Goal: Navigation & Orientation: Find specific page/section

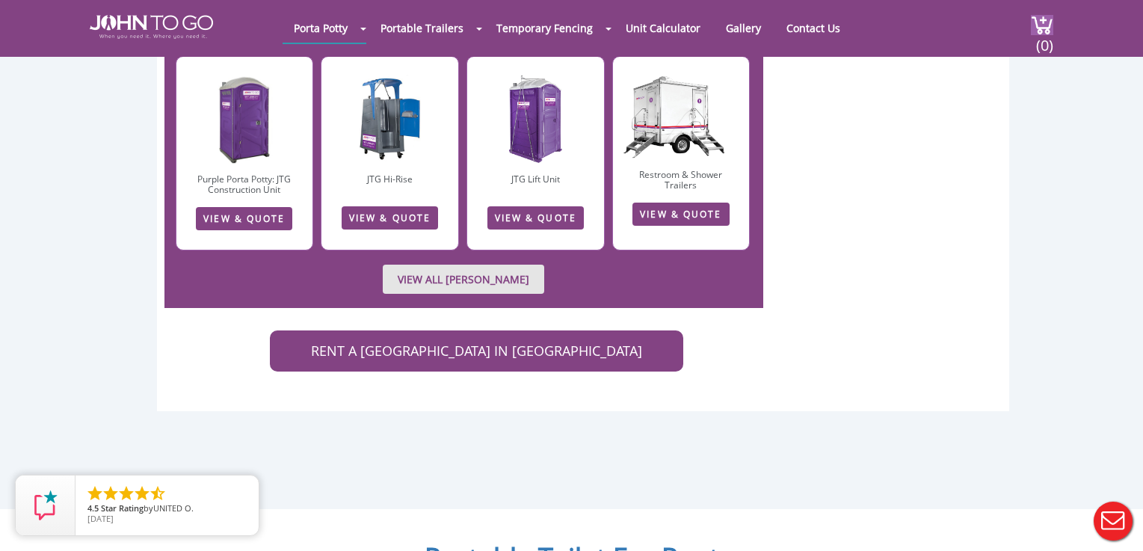
scroll to position [1387, 0]
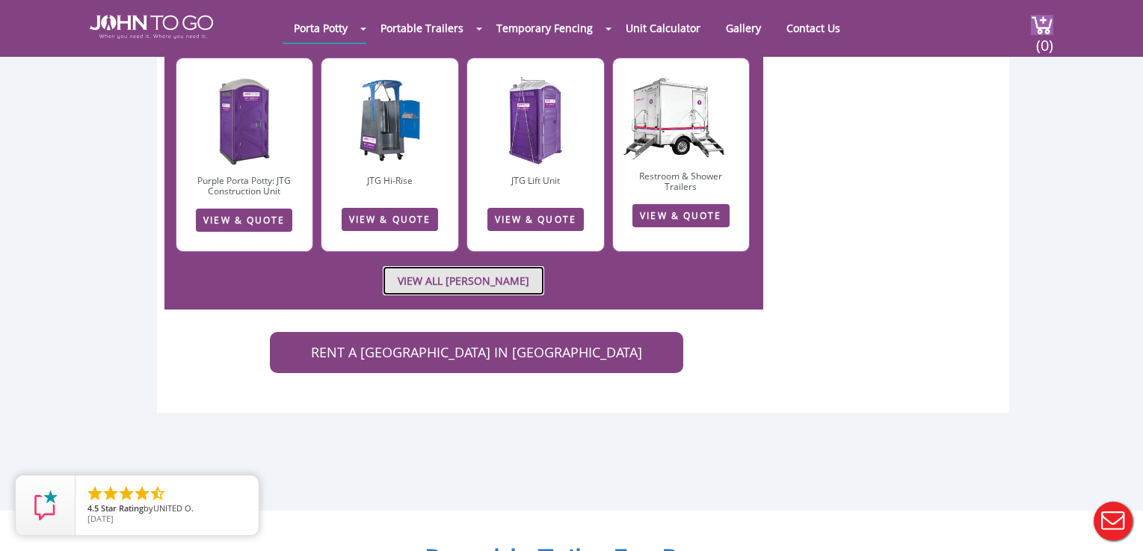
click at [467, 266] on link "VIEW ALL PORTA JOHN RENTALS" at bounding box center [464, 280] width 162 height 29
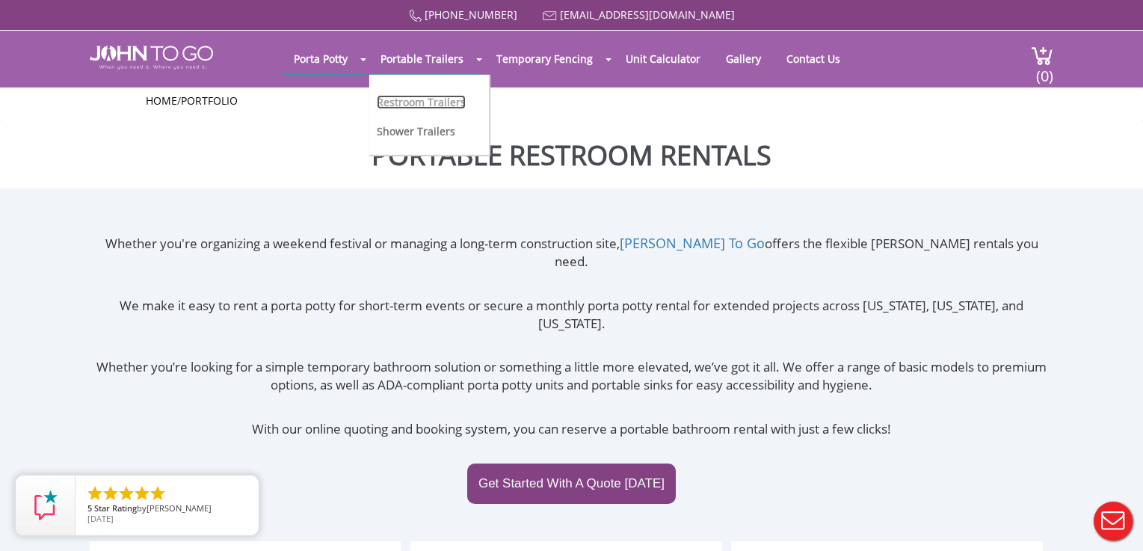
click at [446, 99] on link "Restroom Trailers" at bounding box center [421, 102] width 89 height 14
